Goal: Check status: Check status

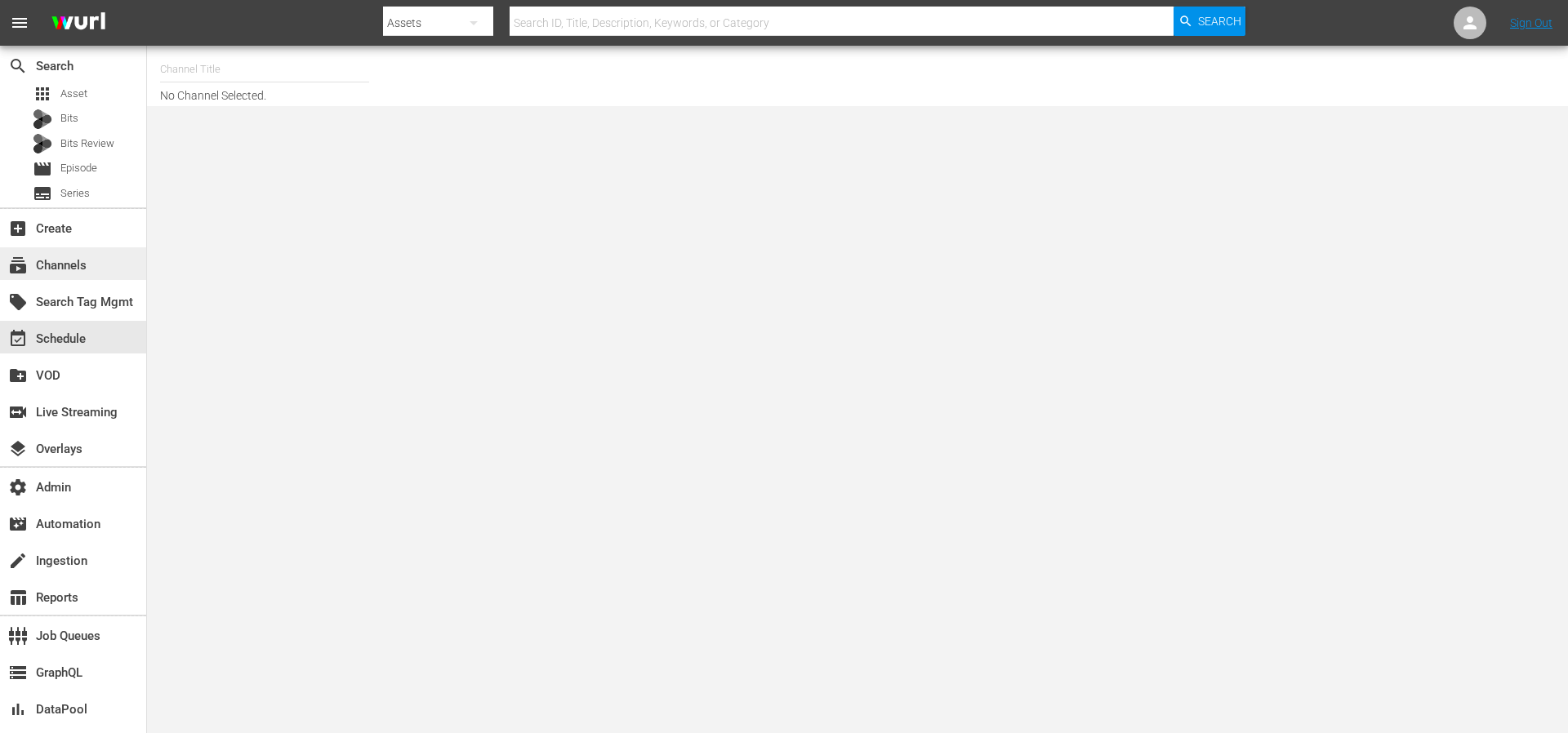
click at [85, 266] on div "subscriptions Channels" at bounding box center [45, 262] width 91 height 15
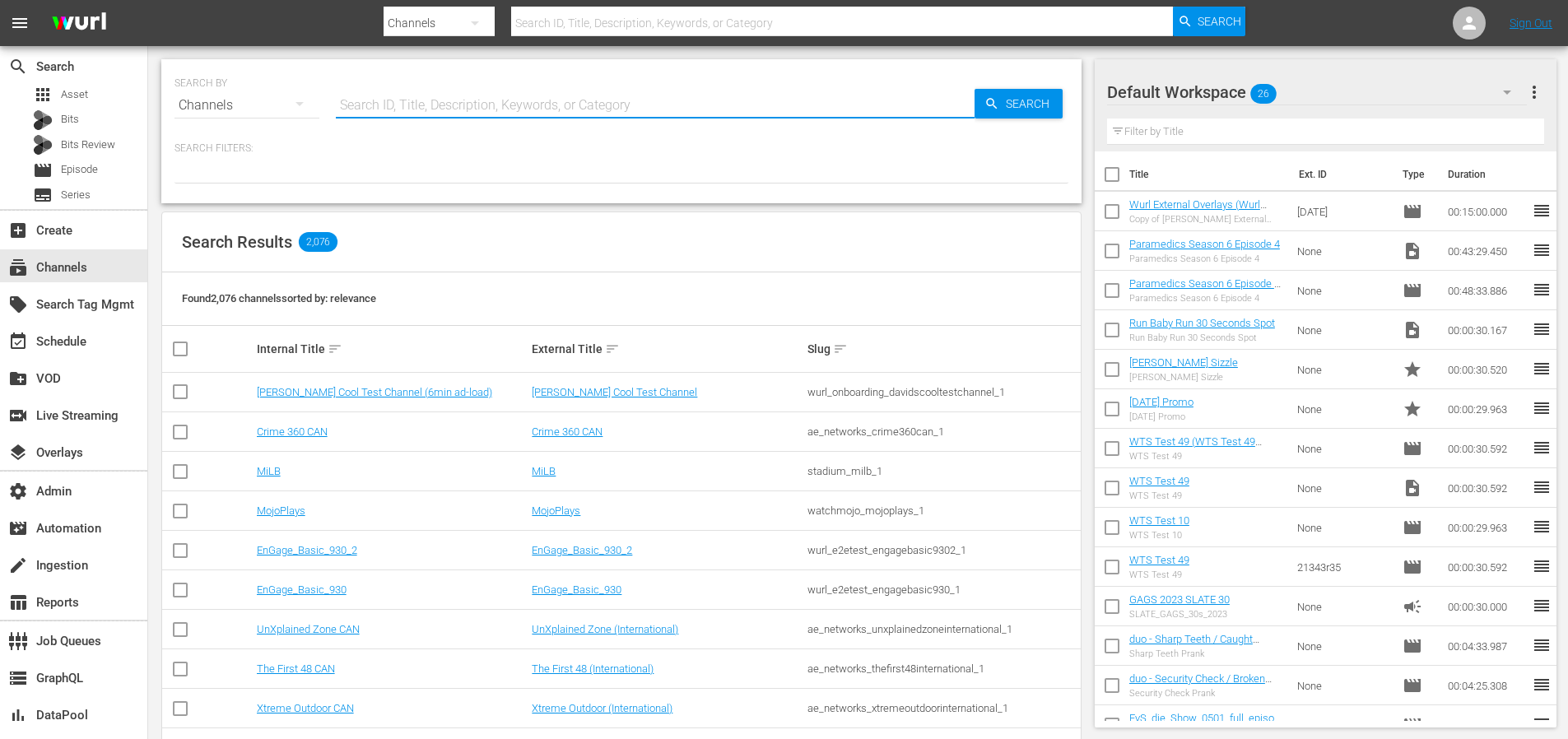
click at [447, 92] on input "text" at bounding box center [654, 105] width 639 height 39
type input "presents"
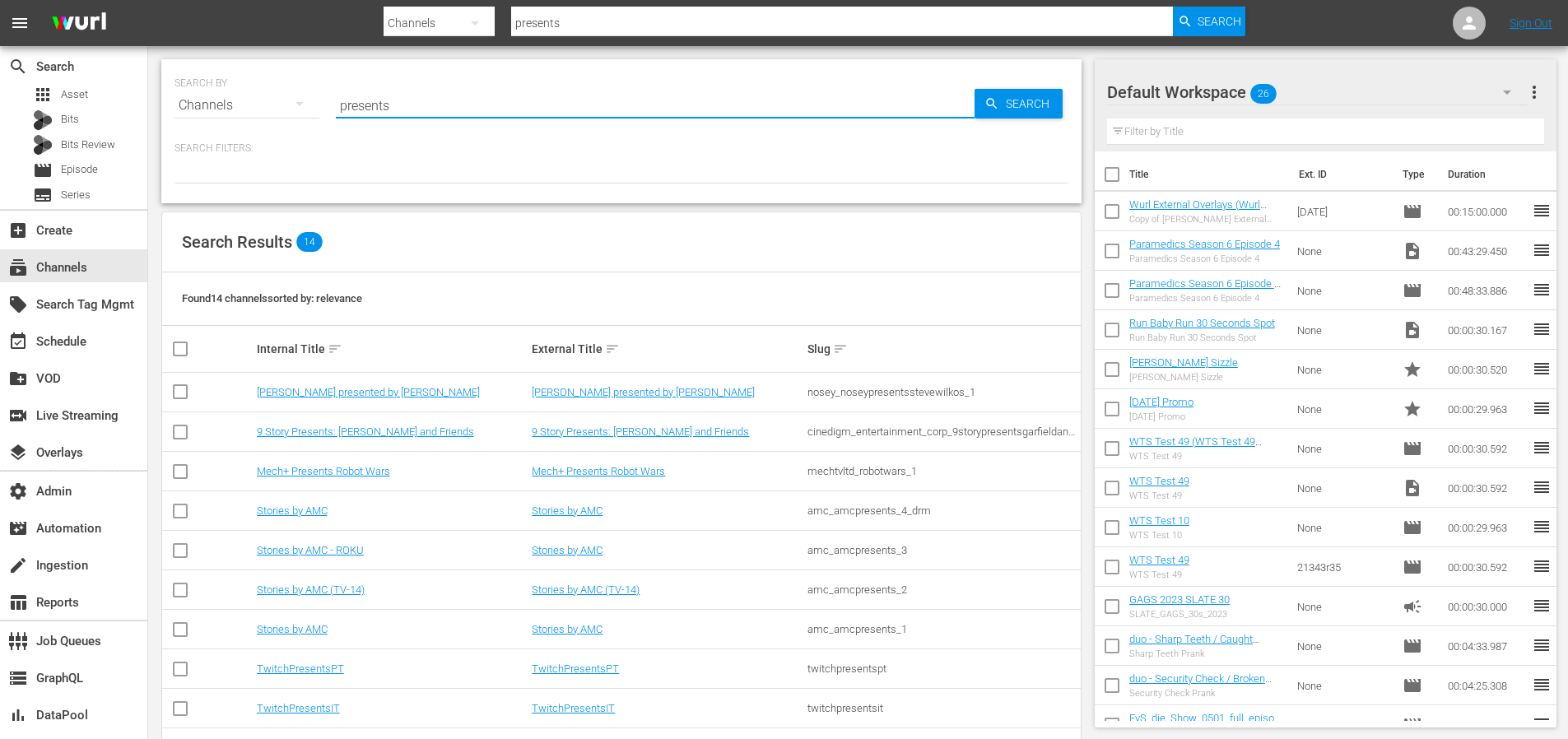
click at [456, 109] on input "presents" at bounding box center [654, 105] width 639 height 39
type input "presents_1"
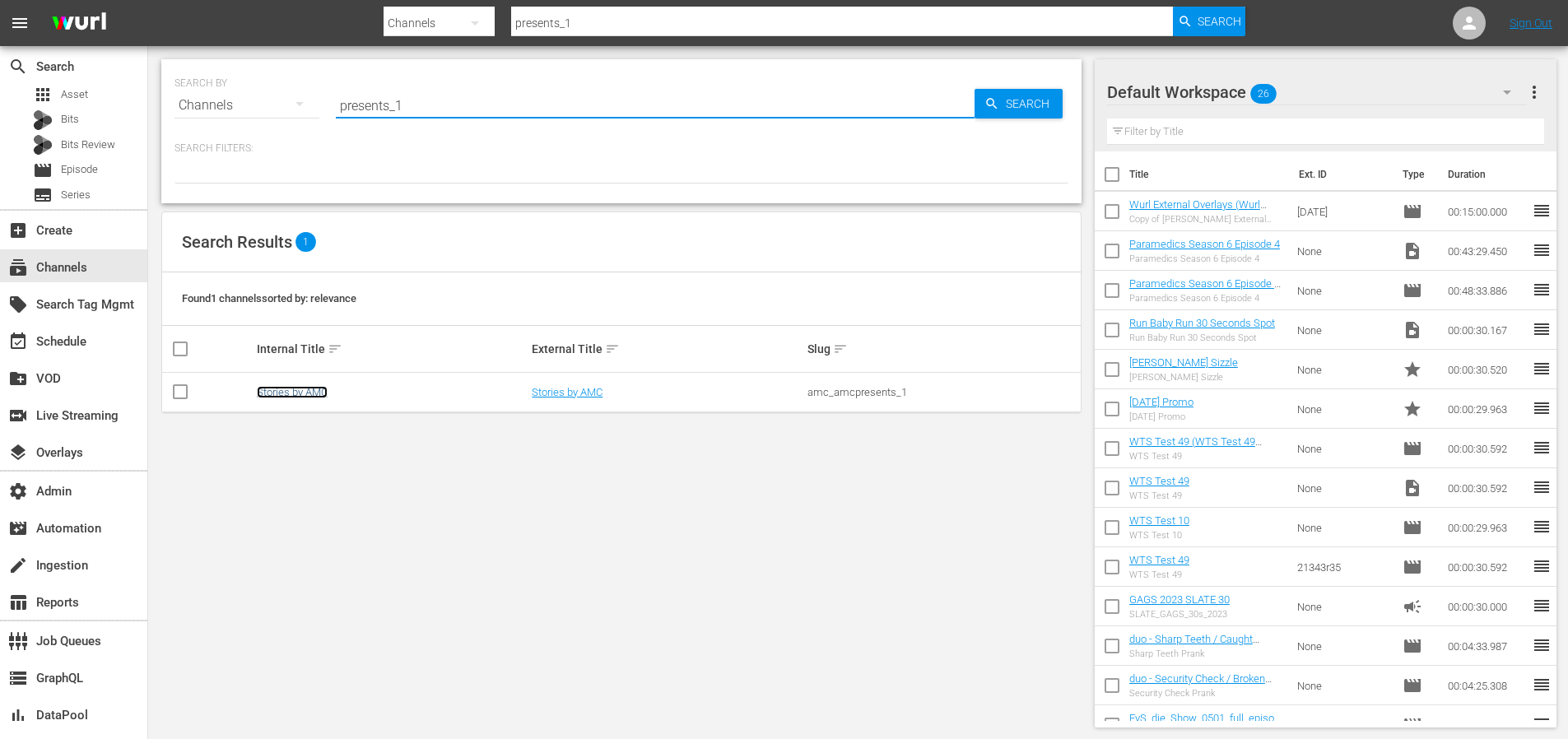
click at [290, 391] on link "Stories by AMC" at bounding box center [292, 392] width 71 height 12
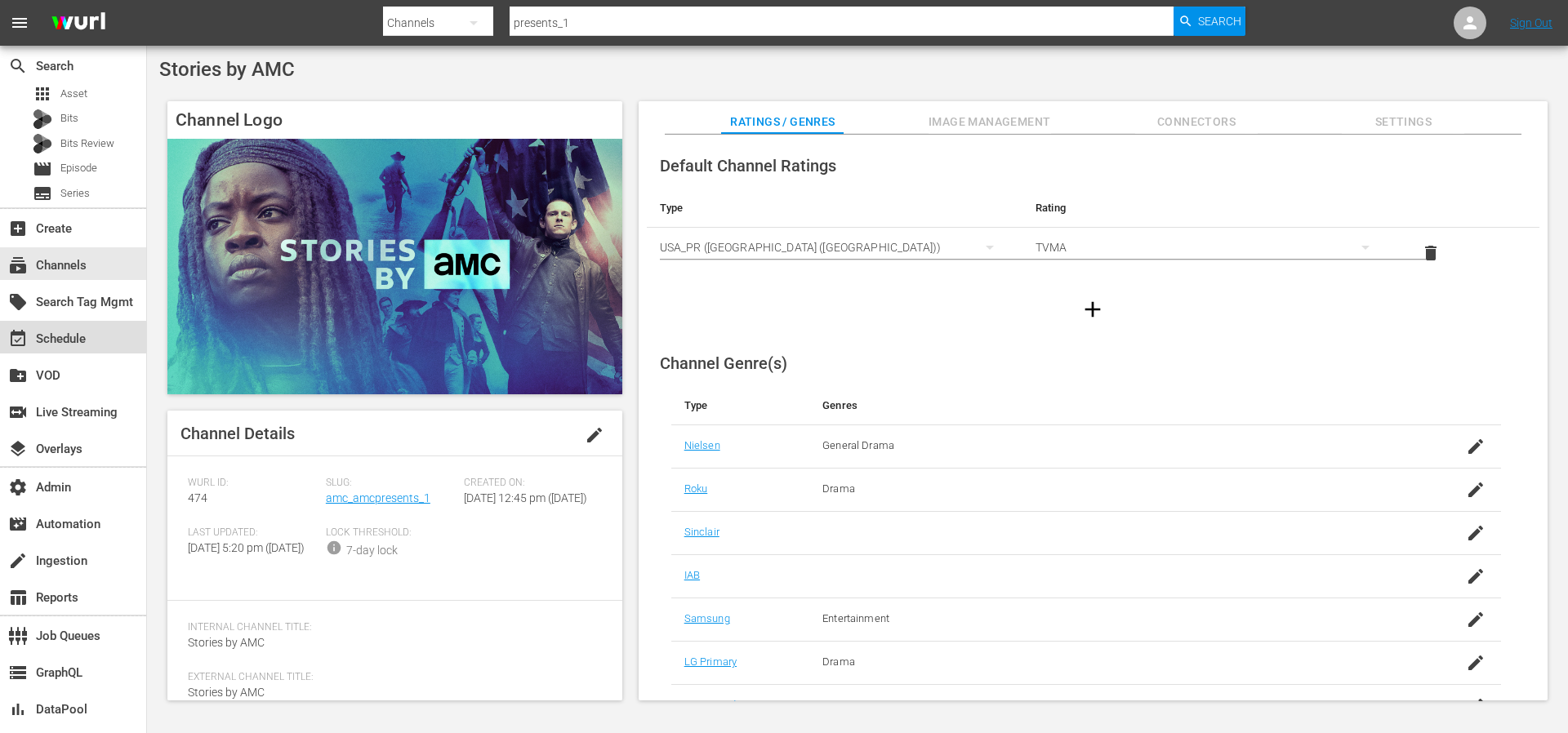
click at [42, 329] on div "event_available Schedule" at bounding box center [45, 336] width 91 height 15
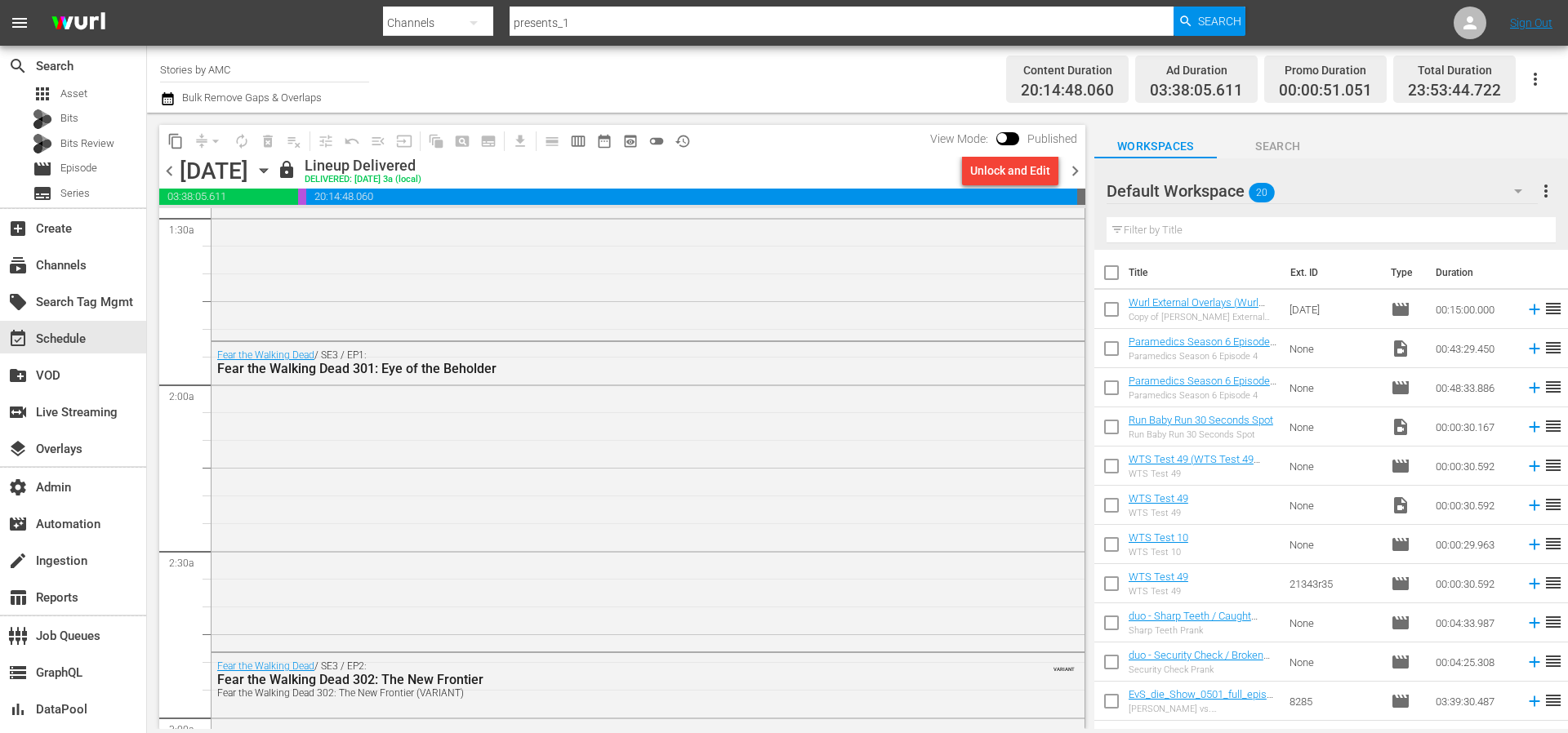
scroll to position [514, 0]
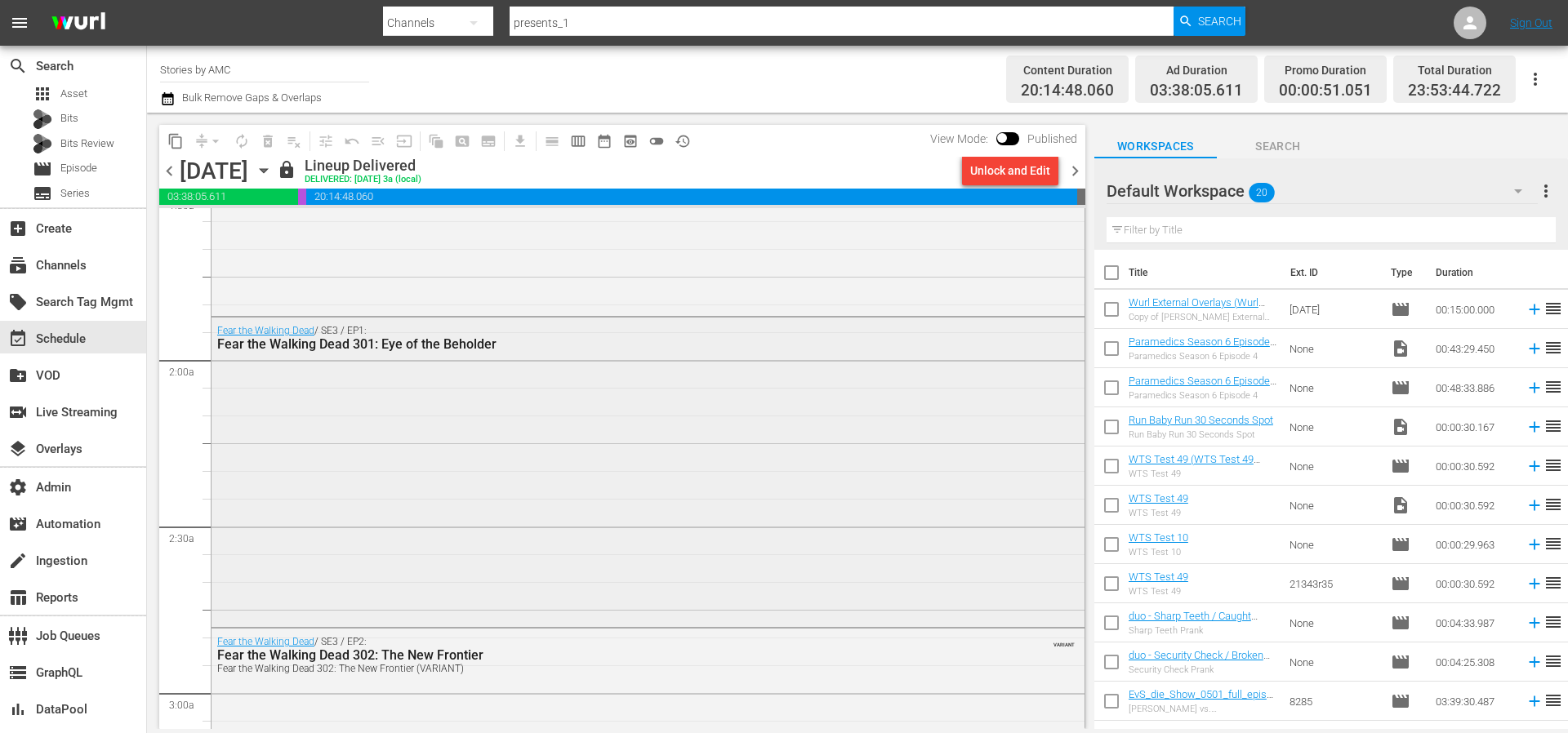
click at [592, 390] on div "Fear the Walking Dead / SE3 / EP1: Fear the Walking Dead 301: Eye of the Behold…" at bounding box center [647, 471] width 873 height 306
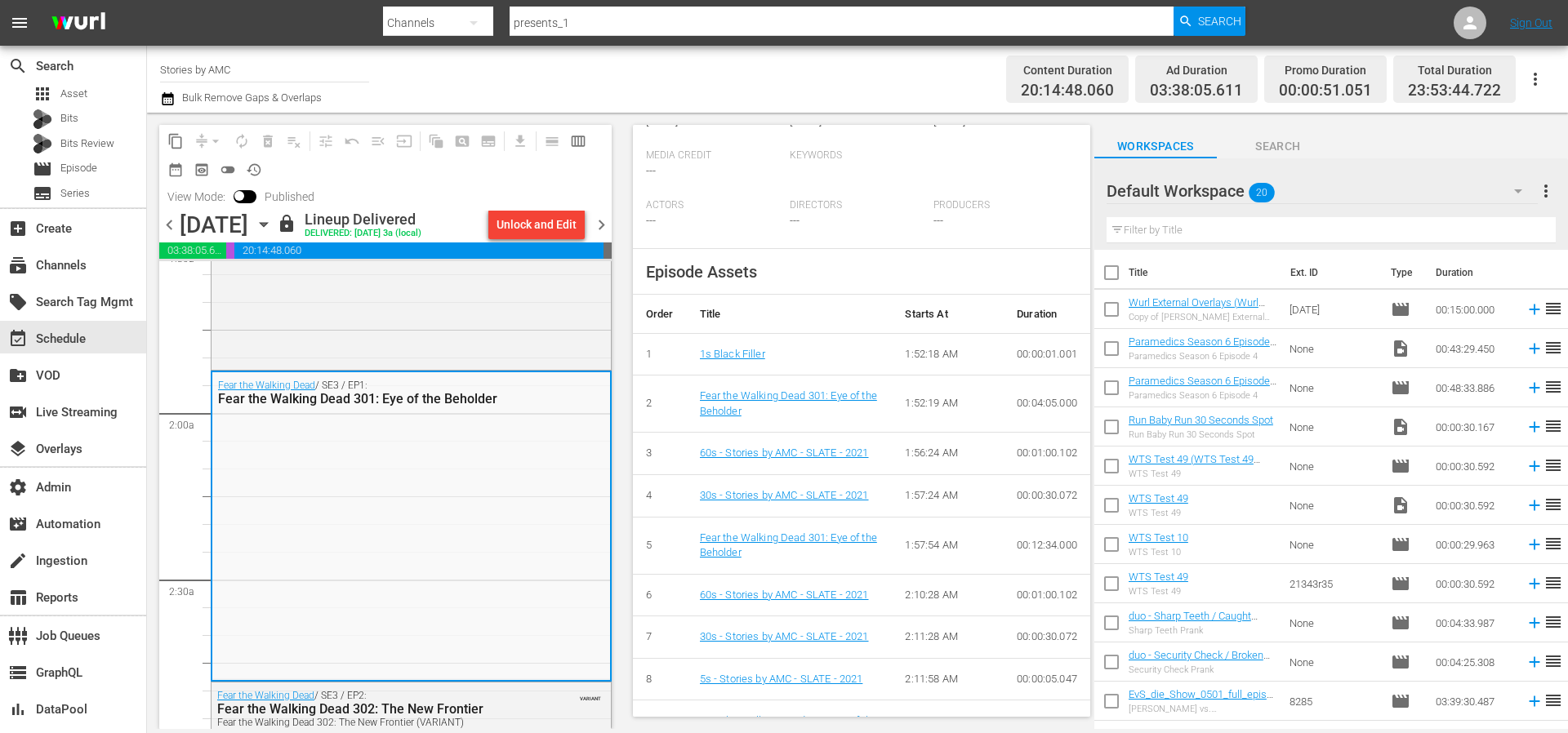
scroll to position [453, 0]
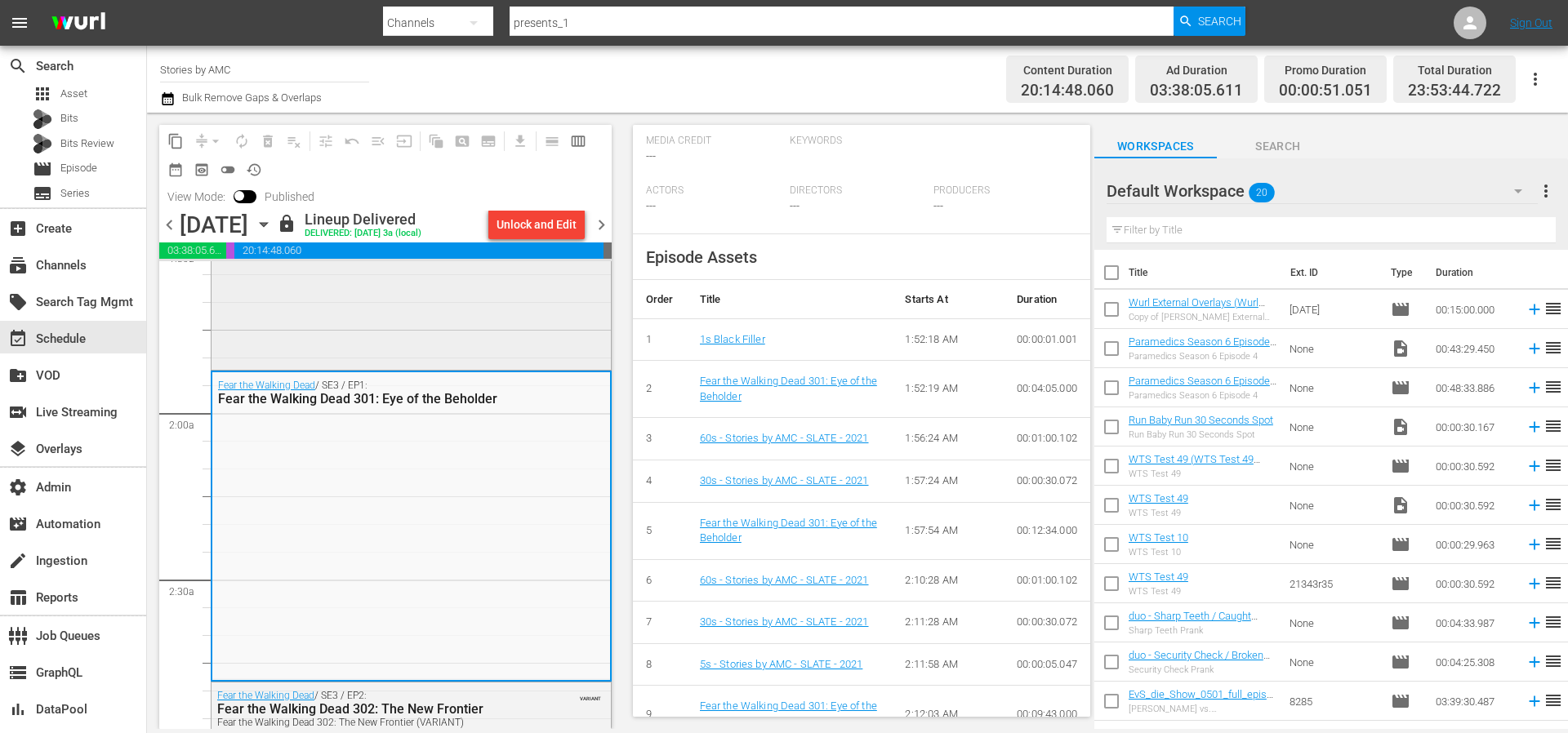
click at [473, 322] on div "Fear the Walking Dead / SE2 / EP15: Fear the Walking Dead 215: North Fear the W…" at bounding box center [411, 219] width 400 height 294
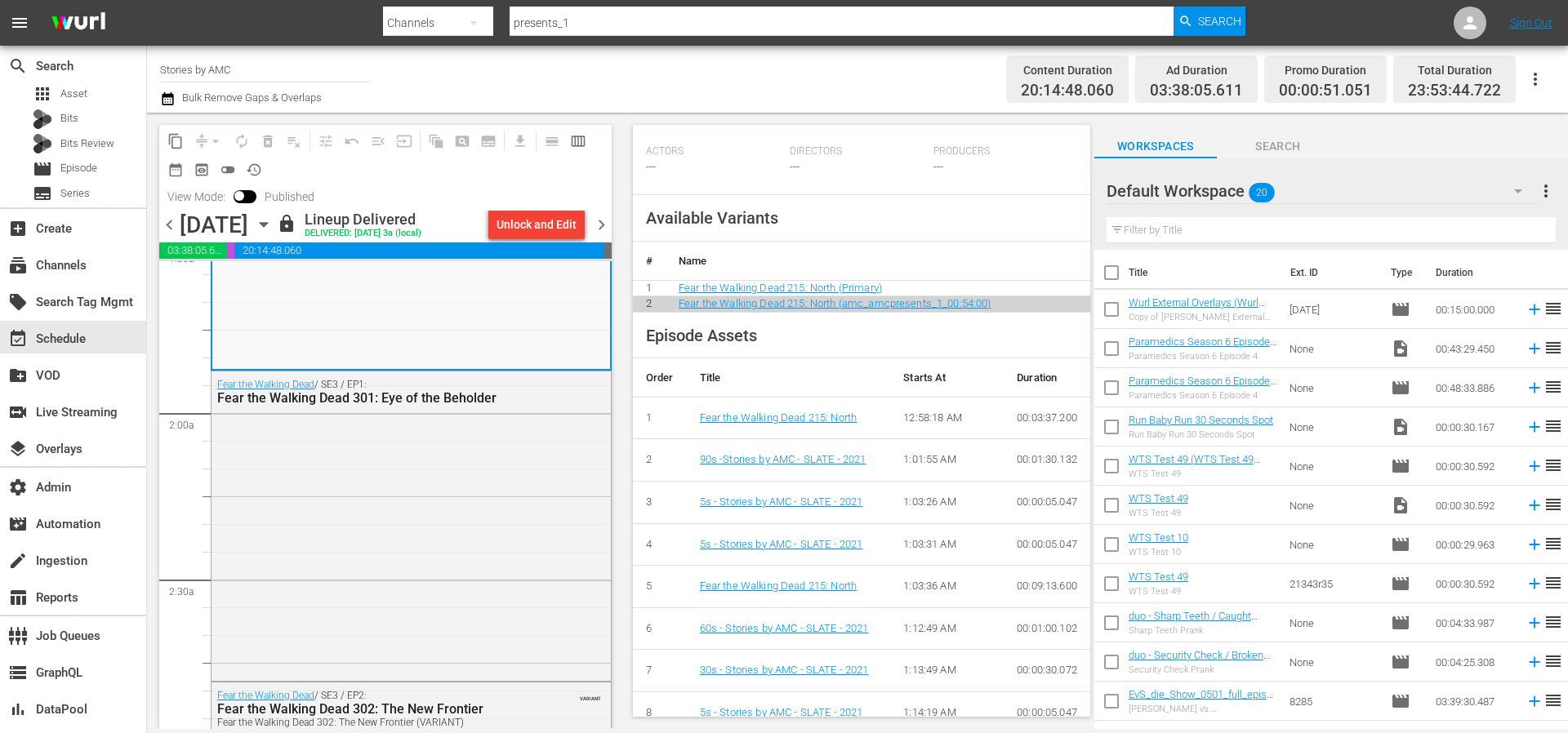
scroll to position [527, 0]
